Goal: Task Accomplishment & Management: Use online tool/utility

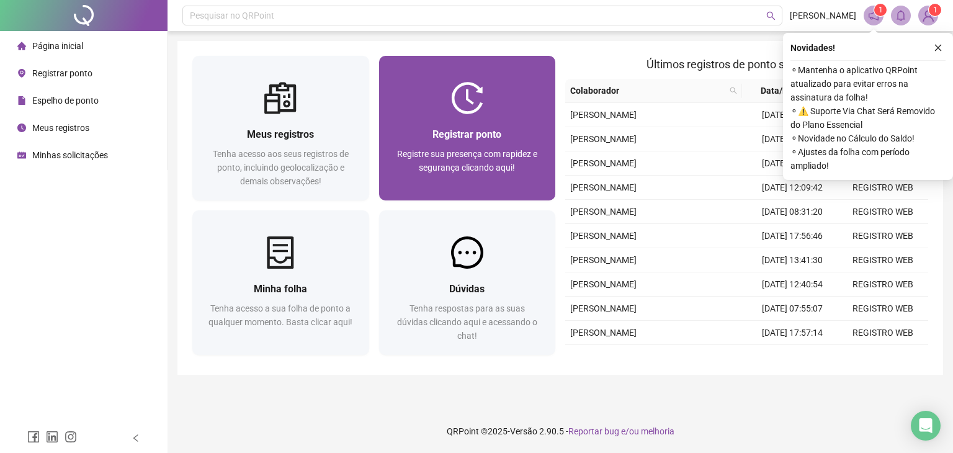
click at [447, 96] on div at bounding box center [467, 98] width 177 height 32
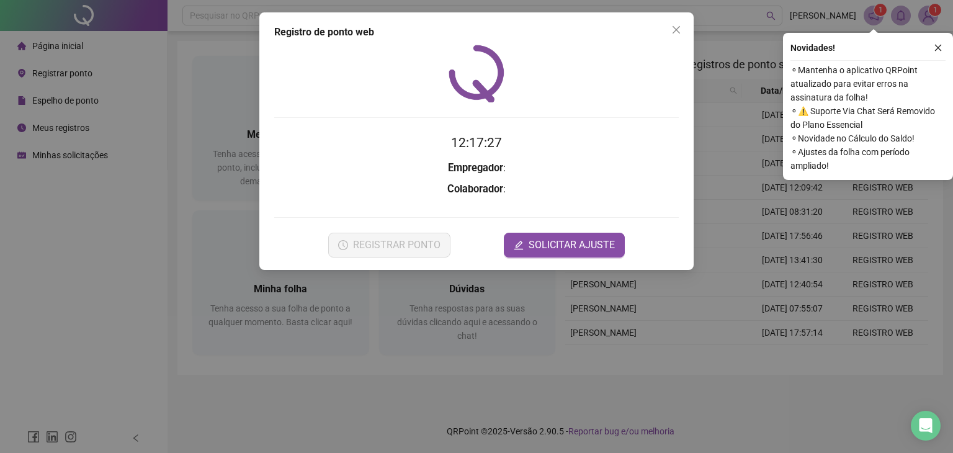
click at [936, 47] on icon "close" at bounding box center [937, 47] width 9 height 9
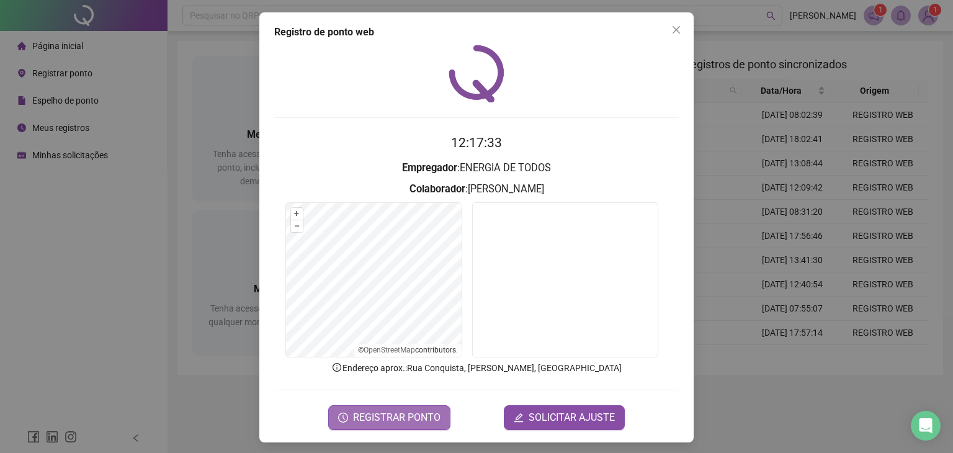
click at [422, 416] on span "REGISTRAR PONTO" at bounding box center [396, 417] width 87 height 15
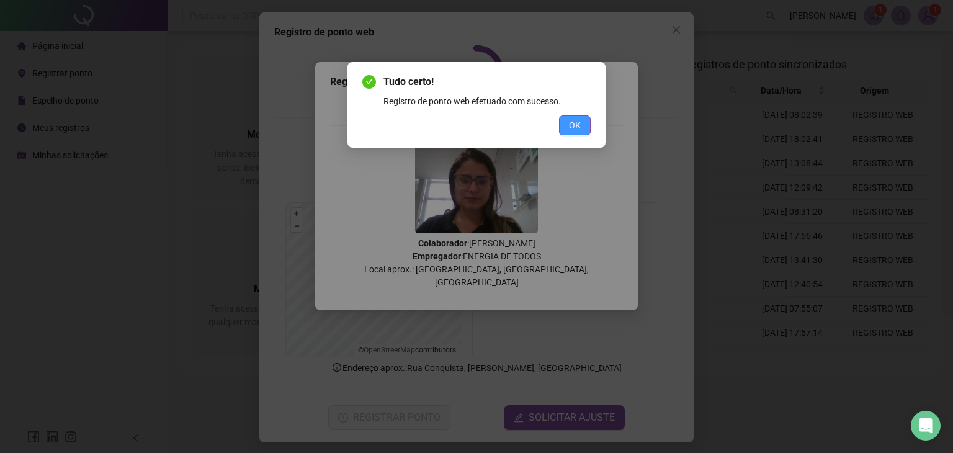
click at [576, 127] on span "OK" at bounding box center [575, 125] width 12 height 14
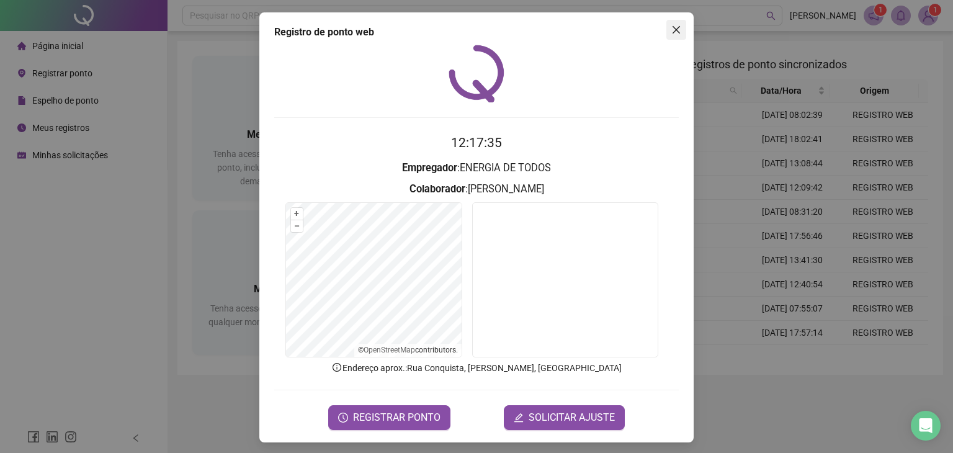
click at [672, 30] on icon "close" at bounding box center [675, 29] width 7 height 7
